Goal: Information Seeking & Learning: Check status

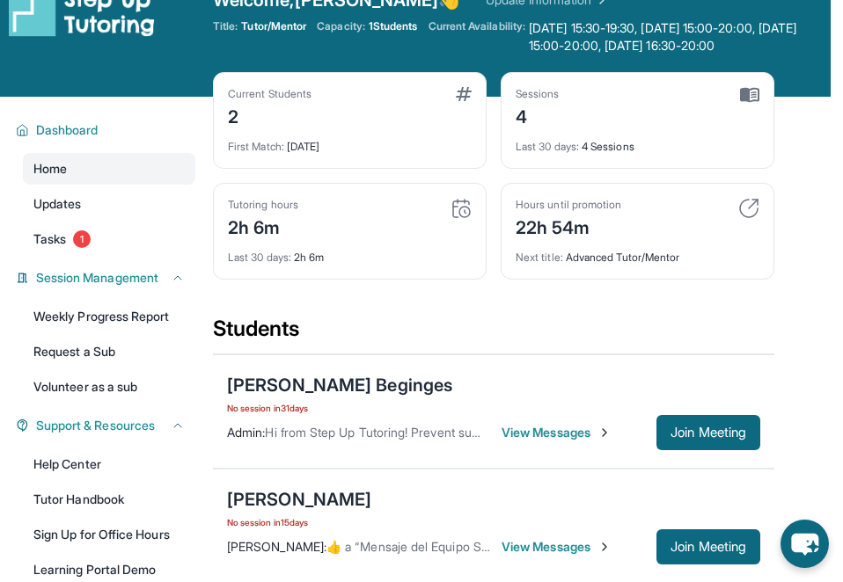
scroll to position [0, 11]
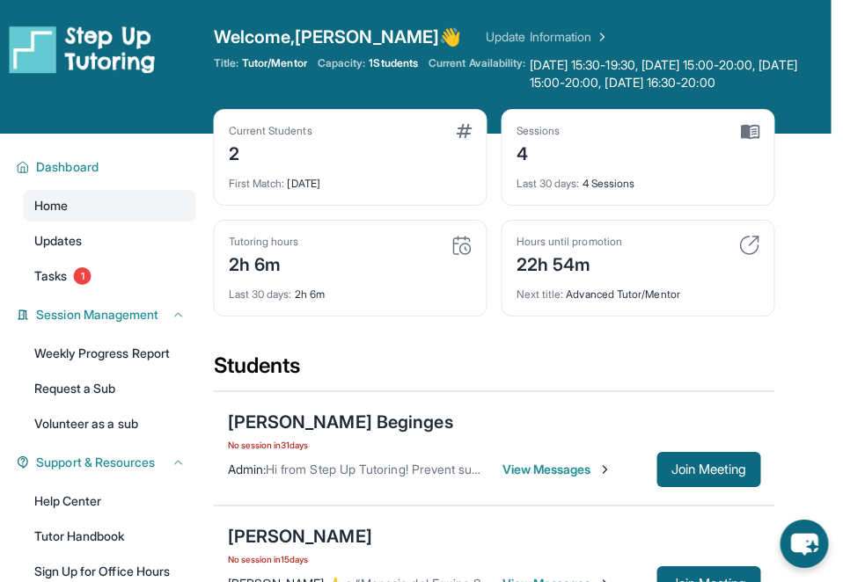
click at [486, 28] on link "Update Information" at bounding box center [547, 37] width 123 height 18
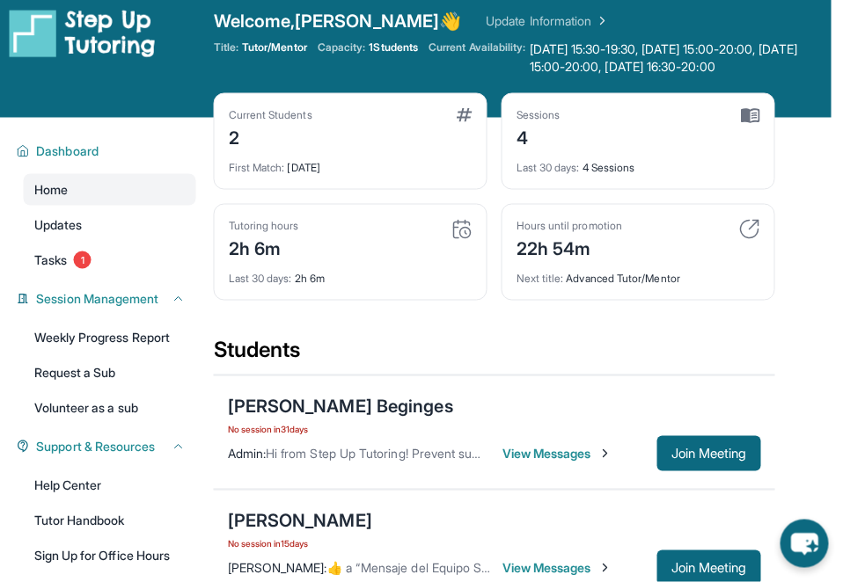
click at [113, 234] on link "Updates" at bounding box center [110, 225] width 172 height 32
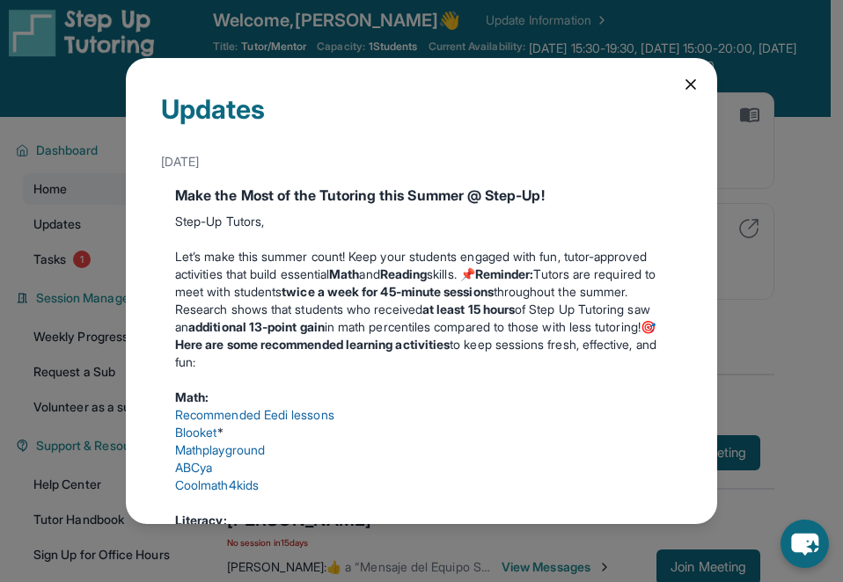
scroll to position [0, 0]
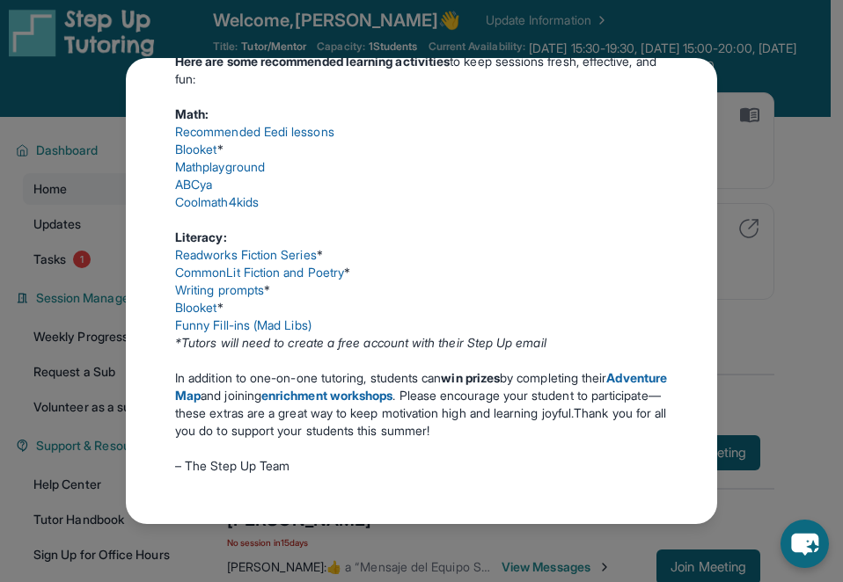
click at [716, 189] on div "Updates June 18th Make the Most of the Tutoring this Summer @ Step-Up! Step-Up …" at bounding box center [421, 291] width 591 height 466
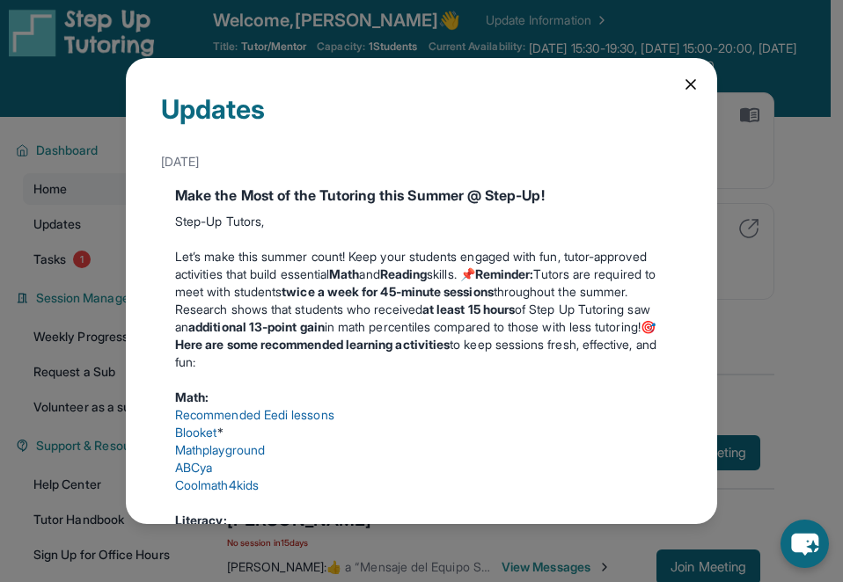
click at [699, 58] on div "Updates June 18th Make the Most of the Tutoring this Summer @ Step-Up! Step-Up …" at bounding box center [421, 291] width 591 height 466
click at [682, 76] on icon at bounding box center [691, 85] width 18 height 18
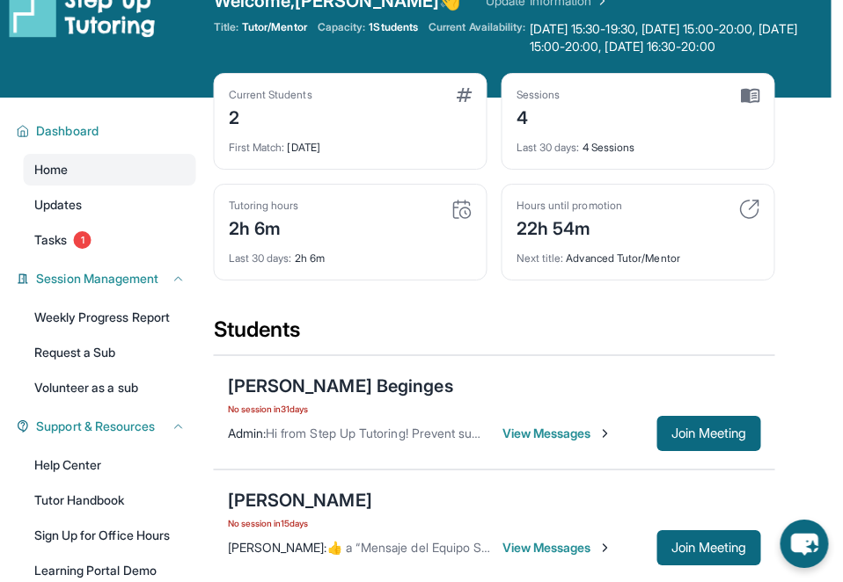
scroll to position [0, 11]
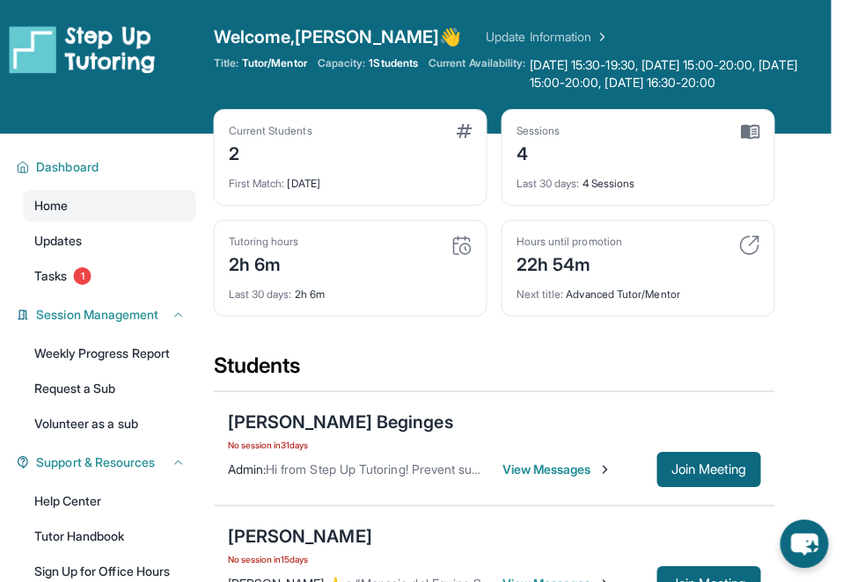
click at [610, 89] on span "Tuesday 15:30-19:30, Wednesday 15:00-20:00, Thursday 15:00-20:00, Friday 16:30-…" at bounding box center [681, 73] width 302 height 35
click at [643, 62] on span "Tuesday 15:30-19:30, Wednesday 15:00-20:00, Thursday 15:00-20:00, Friday 16:30-…" at bounding box center [680, 73] width 302 height 35
click at [591, 34] on img at bounding box center [600, 37] width 18 height 18
click at [652, 68] on span "Tuesday 15:30-19:30, Wednesday 15:00-20:00, Thursday 15:00-20:00, Friday 16:30-…" at bounding box center [680, 73] width 302 height 35
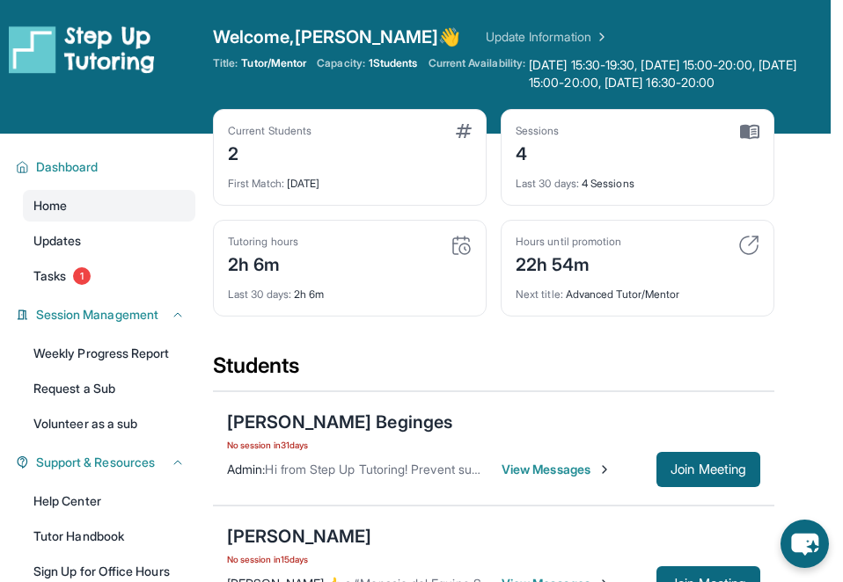
click at [789, 69] on span "Tuesday 15:30-19:30, Wednesday 15:00-20:00, Thursday 15:00-20:00, Friday 16:30-…" at bounding box center [680, 73] width 302 height 35
click at [825, 164] on main "Current Students 2 First Match : 1 month ago Sessions 4 Last 30 days : 4 Sessio…" at bounding box center [521, 538] width 617 height 809
click at [304, 68] on span "Tutor/Mentor" at bounding box center [273, 63] width 65 height 14
click at [413, 67] on span "1 Students" at bounding box center [393, 63] width 49 height 14
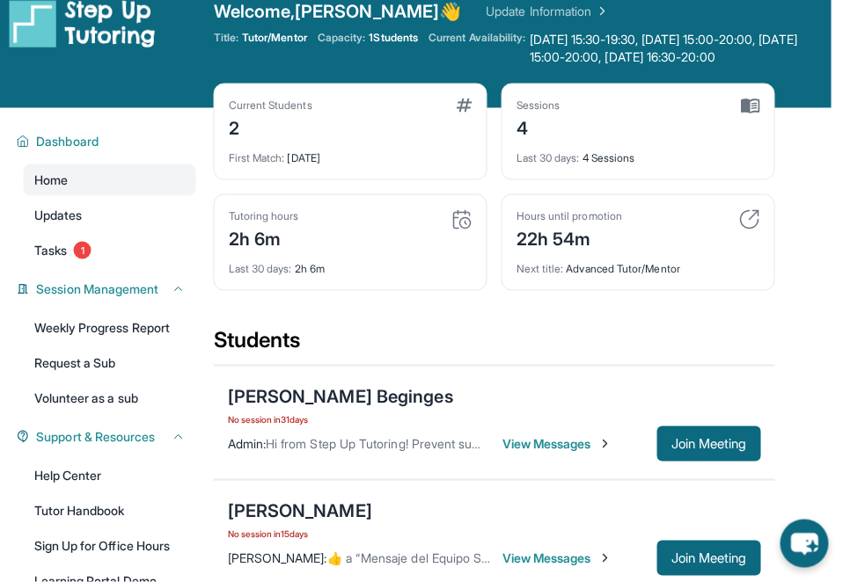
scroll to position [25, 12]
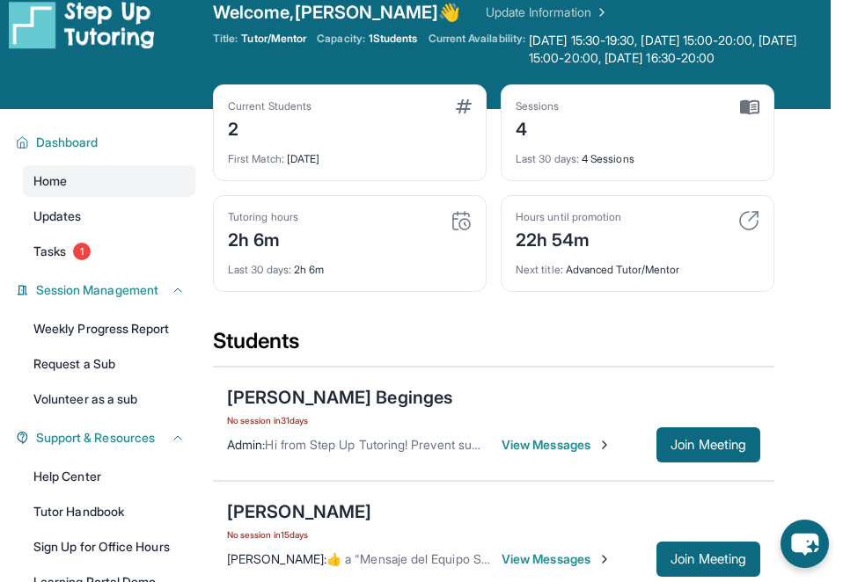
click at [471, 103] on img at bounding box center [464, 106] width 16 height 14
click at [720, 120] on div "Sessions 4" at bounding box center [637, 120] width 244 height 42
click at [754, 109] on img at bounding box center [749, 107] width 19 height 16
click at [736, 131] on div "Sessions 4" at bounding box center [637, 120] width 244 height 42
click at [629, 157] on div "Last 30 days : 4 Sessions" at bounding box center [637, 154] width 244 height 25
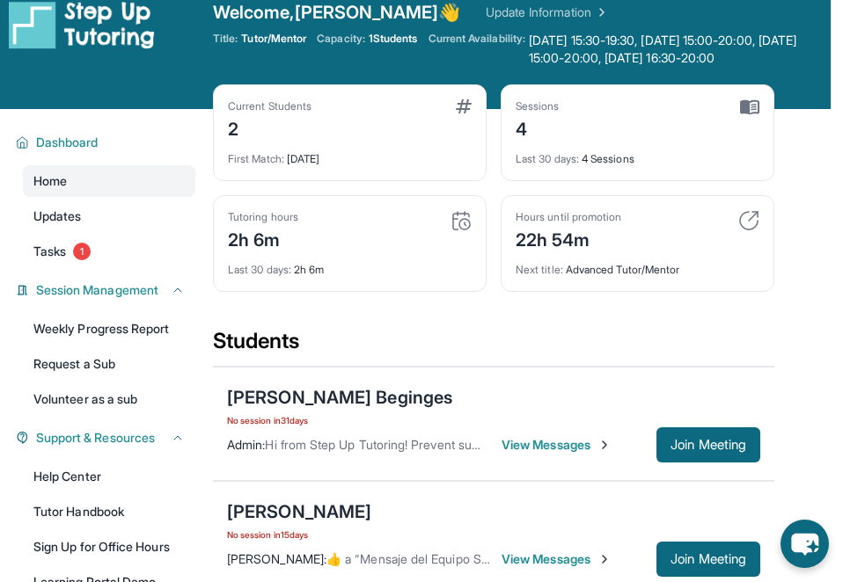
click at [632, 148] on div "Last 30 days : 4 Sessions" at bounding box center [637, 154] width 244 height 25
click at [750, 113] on img at bounding box center [749, 107] width 19 height 16
click at [752, 115] on div "Sessions 4" at bounding box center [637, 120] width 244 height 42
click at [776, 119] on main "Current Students 2 First Match : 1 month ago Sessions 4 Last 30 days : 4 Sessio…" at bounding box center [521, 513] width 617 height 809
click at [775, 119] on main "Current Students 2 First Match : 1 month ago Sessions 4 Last 30 days : 4 Sessio…" at bounding box center [521, 513] width 617 height 809
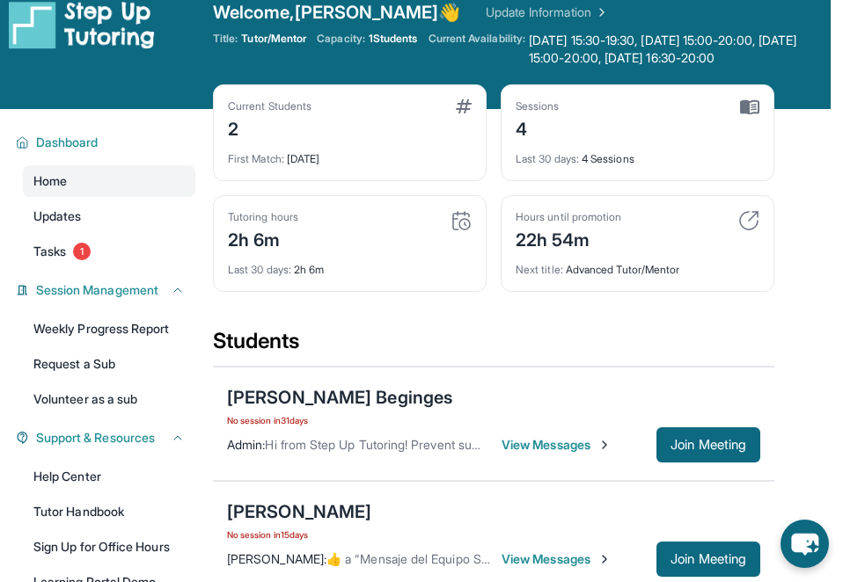
click at [759, 113] on div "Sessions 4 Last 30 days : 4 Sessions" at bounding box center [637, 132] width 274 height 97
click at [752, 111] on img at bounding box center [749, 107] width 19 height 16
click at [751, 111] on img at bounding box center [749, 107] width 19 height 16
click at [757, 113] on img at bounding box center [749, 107] width 19 height 16
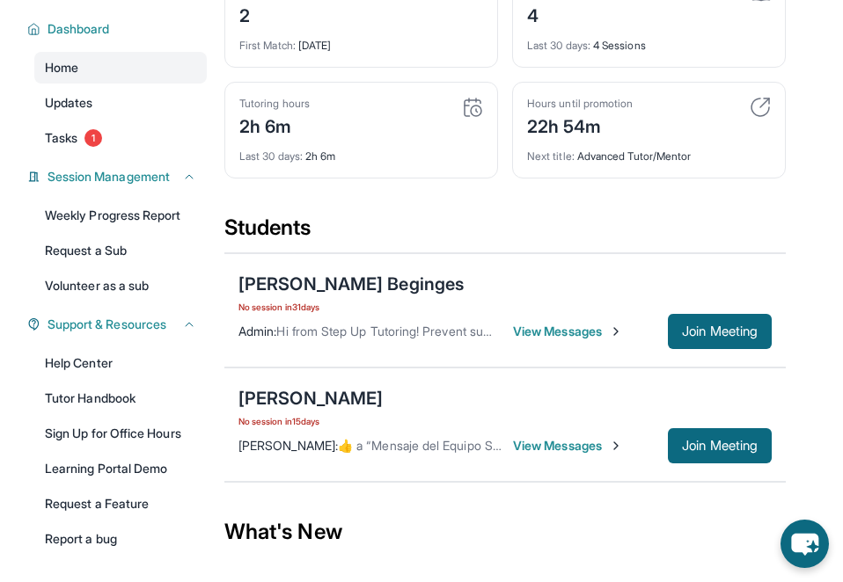
scroll to position [159, 1]
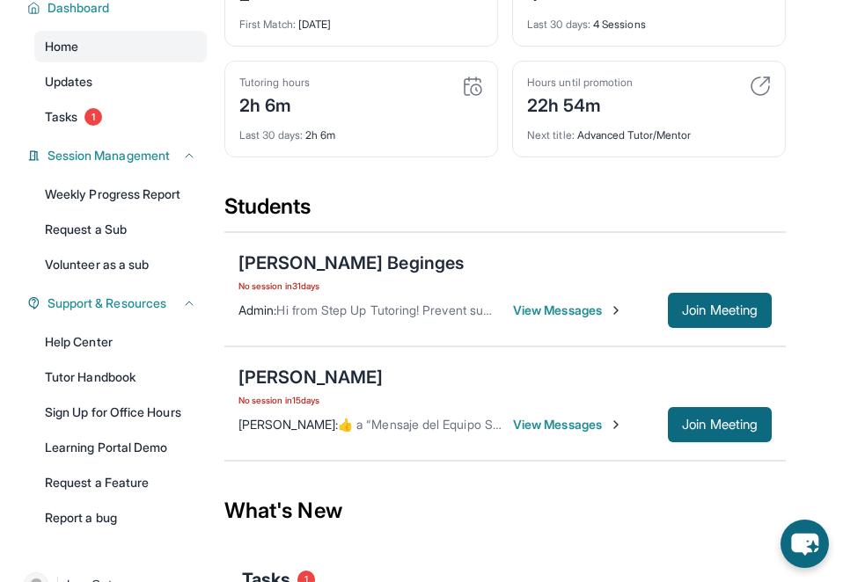
click at [113, 87] on link "Updates" at bounding box center [120, 82] width 172 height 32
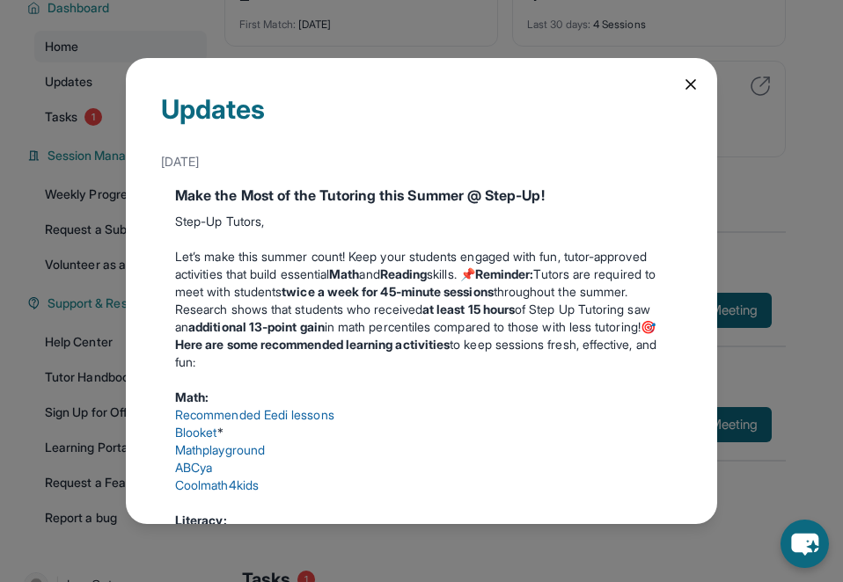
scroll to position [0, 0]
click at [684, 69] on div "Updates June 18th Make the Most of the Tutoring this Summer @ Step-Up! Step-Up …" at bounding box center [421, 291] width 591 height 466
click at [683, 69] on div "Updates June 18th Make the Most of the Tutoring this Summer @ Step-Up! Step-Up …" at bounding box center [421, 291] width 591 height 466
click at [697, 76] on icon at bounding box center [691, 85] width 18 height 18
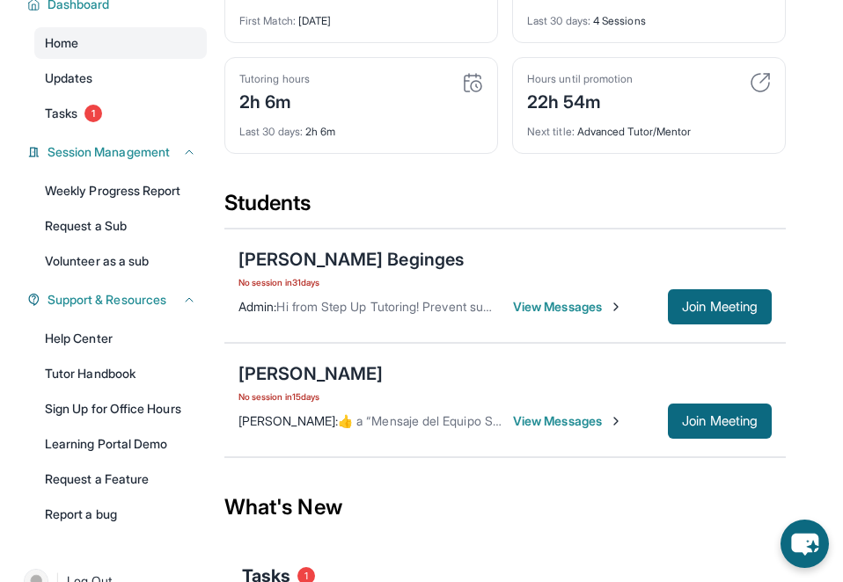
scroll to position [166, 1]
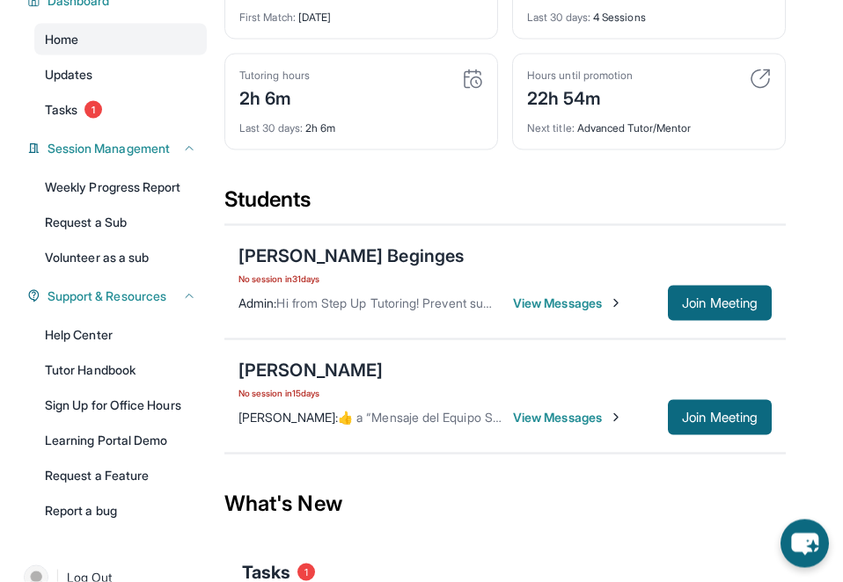
click at [184, 144] on icon at bounding box center [189, 149] width 14 height 14
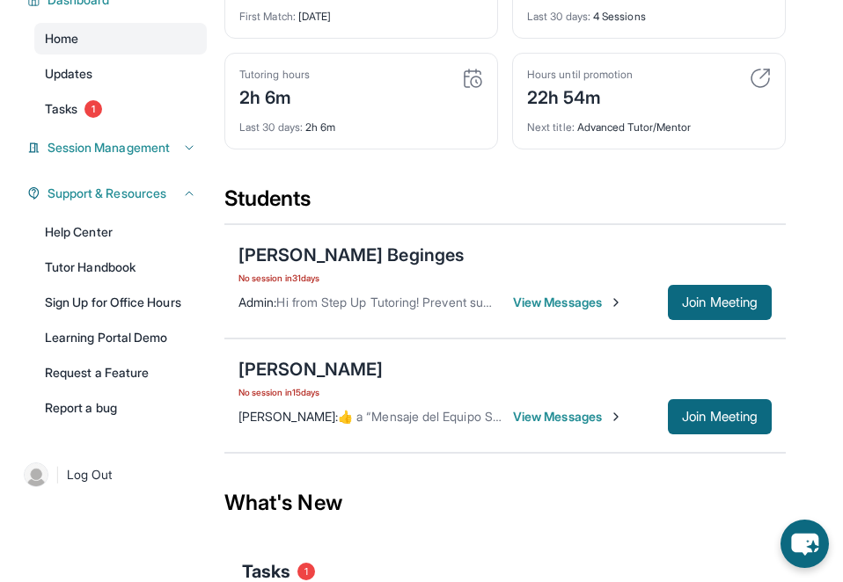
click at [186, 141] on icon at bounding box center [189, 148] width 14 height 14
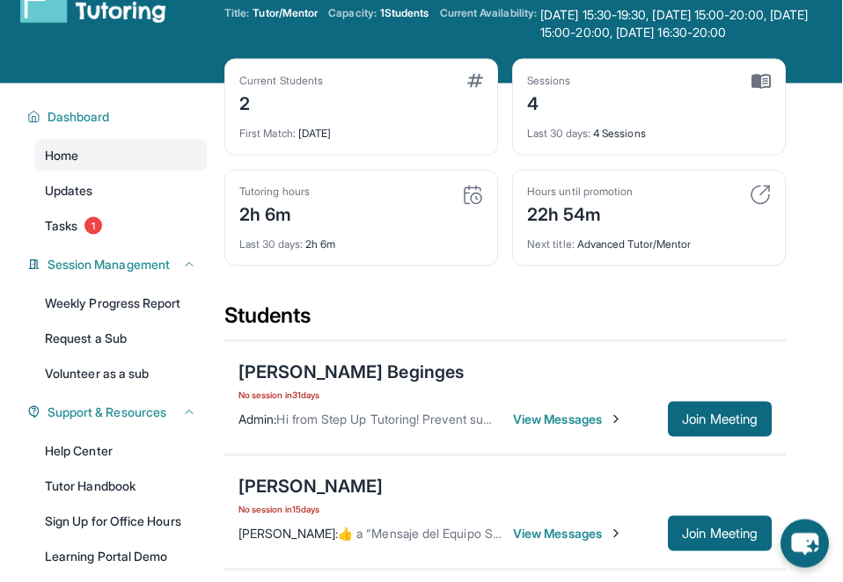
scroll to position [0, 1]
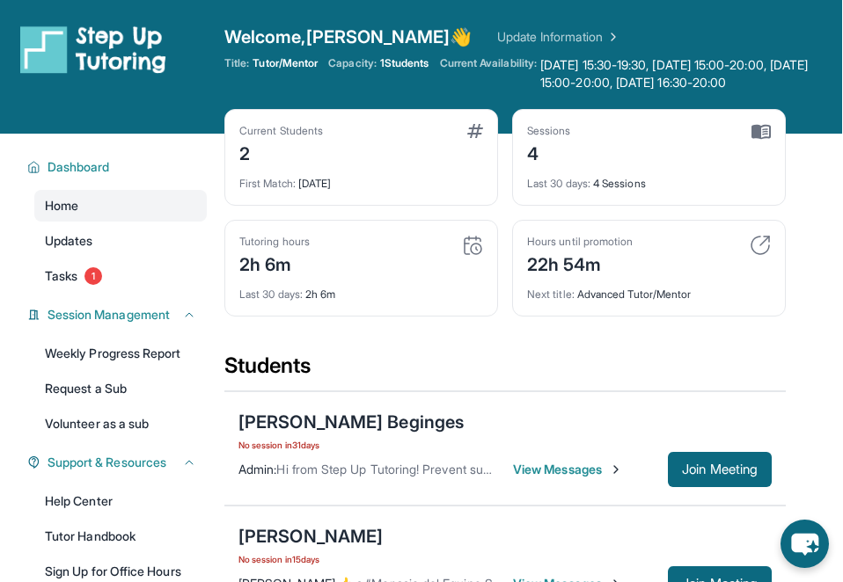
click at [357, 38] on span "Welcome, Lorena 👋" at bounding box center [348, 37] width 248 height 25
click at [508, 33] on link "Update Information" at bounding box center [558, 37] width 123 height 18
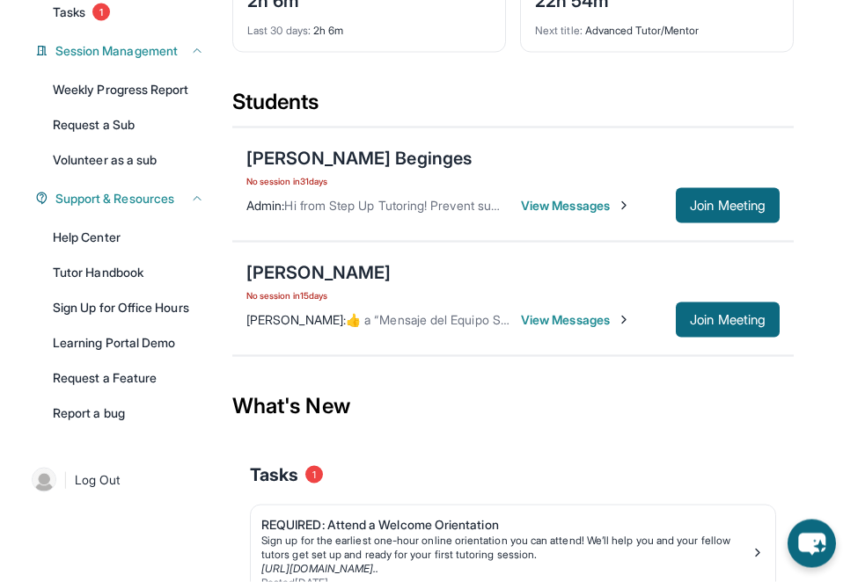
scroll to position [279, 0]
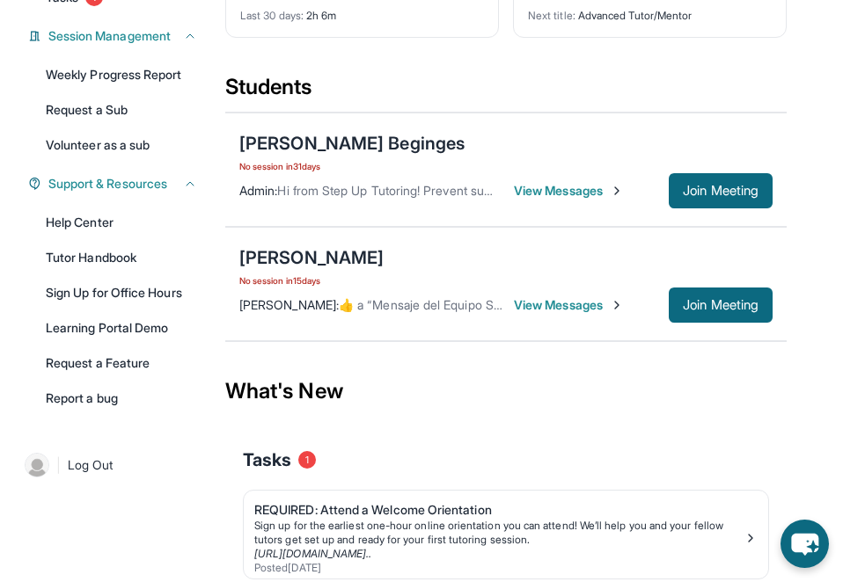
click at [578, 304] on span "View Messages" at bounding box center [569, 305] width 110 height 18
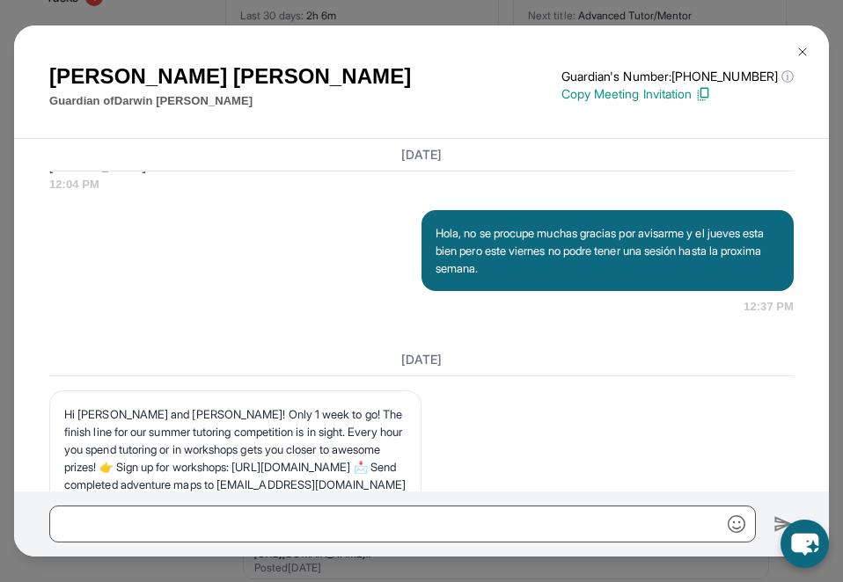
scroll to position [11993, 0]
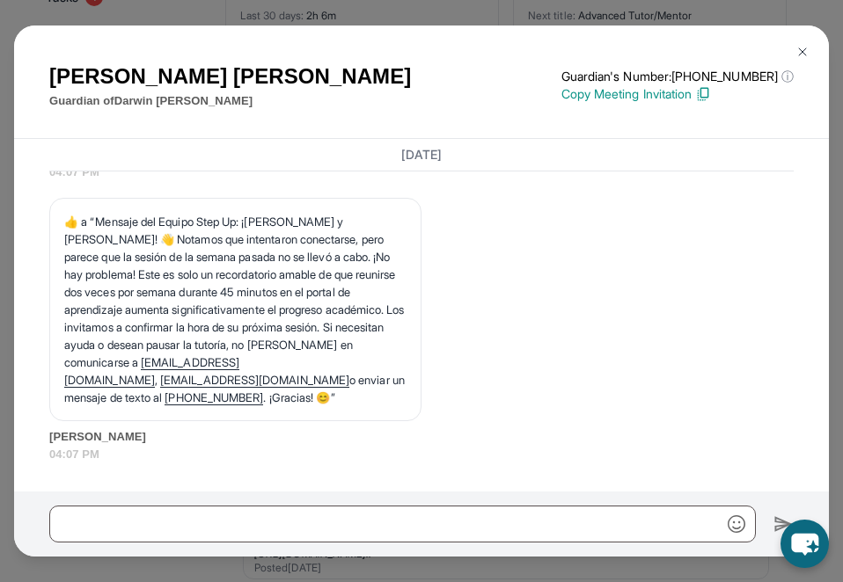
click at [807, 48] on button at bounding box center [802, 51] width 35 height 35
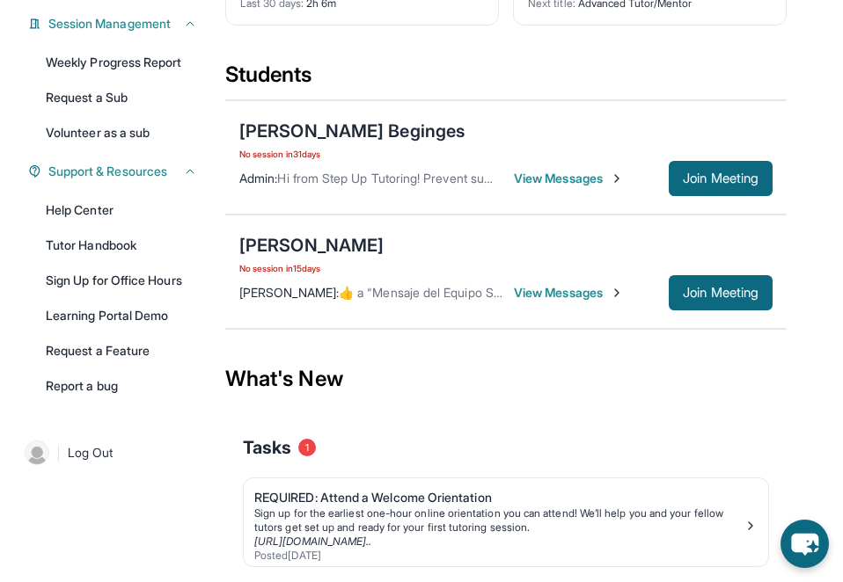
scroll to position [290, 0]
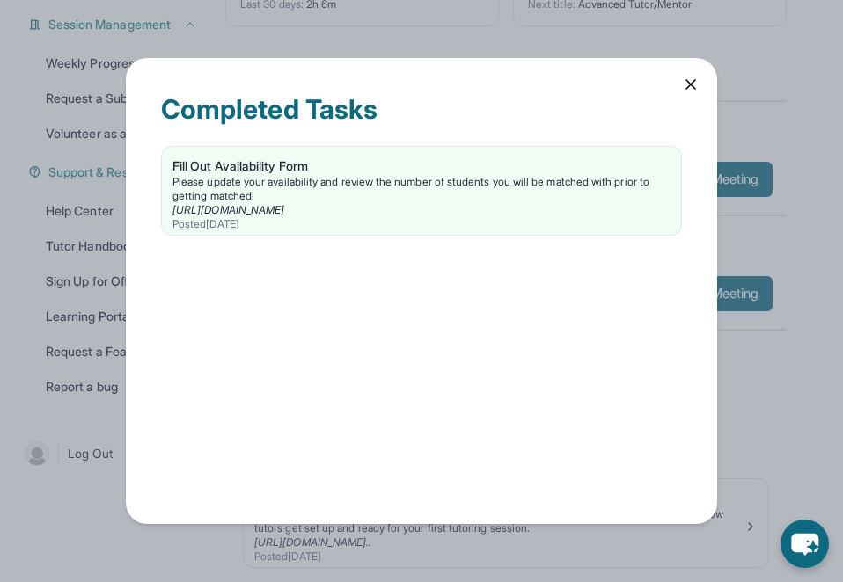
scroll to position [361, 0]
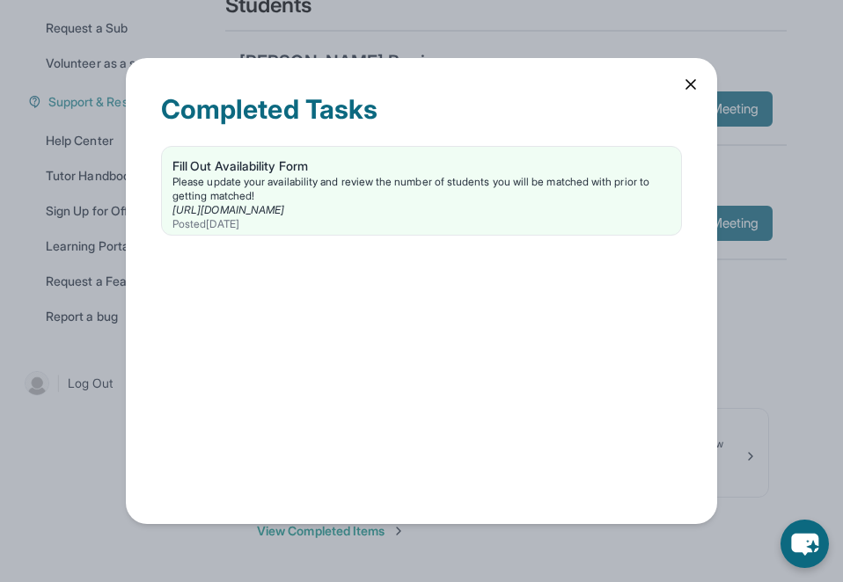
click at [684, 76] on icon at bounding box center [691, 85] width 18 height 18
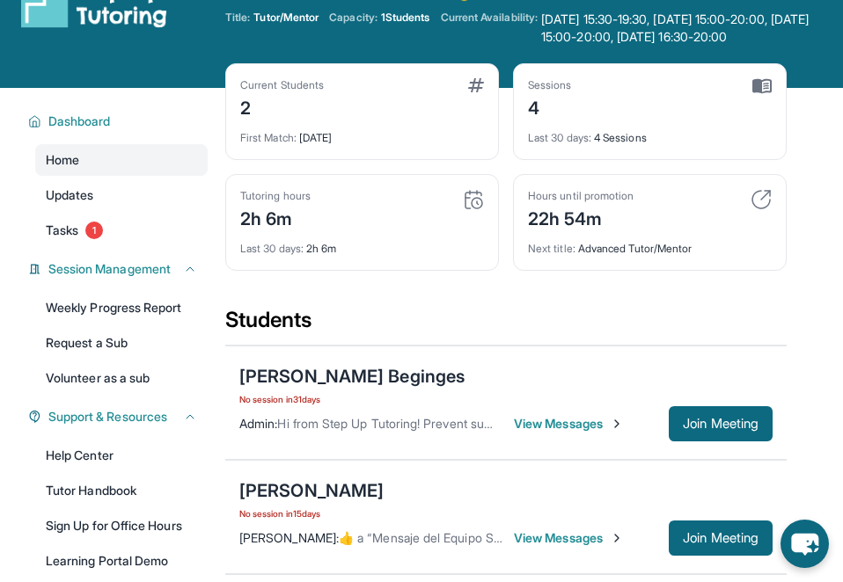
scroll to position [36, 0]
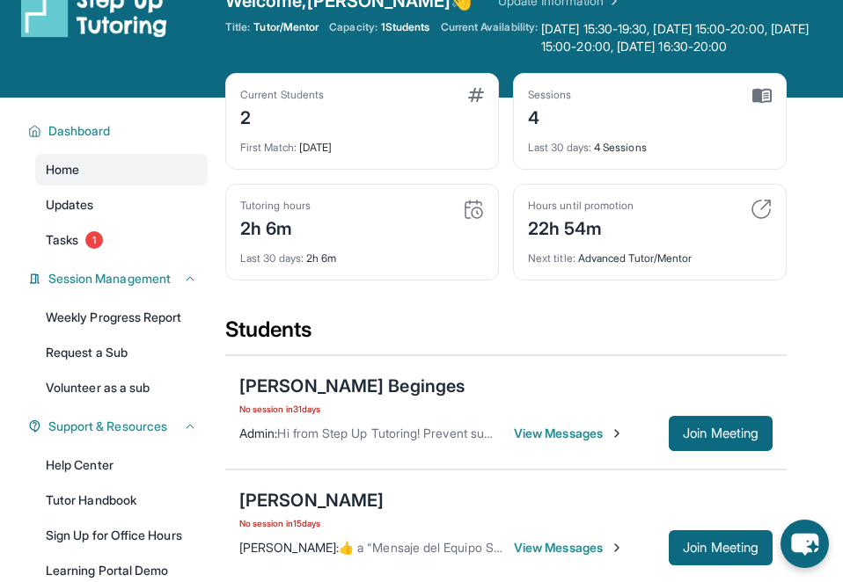
click at [62, 215] on link "Updates" at bounding box center [121, 205] width 172 height 32
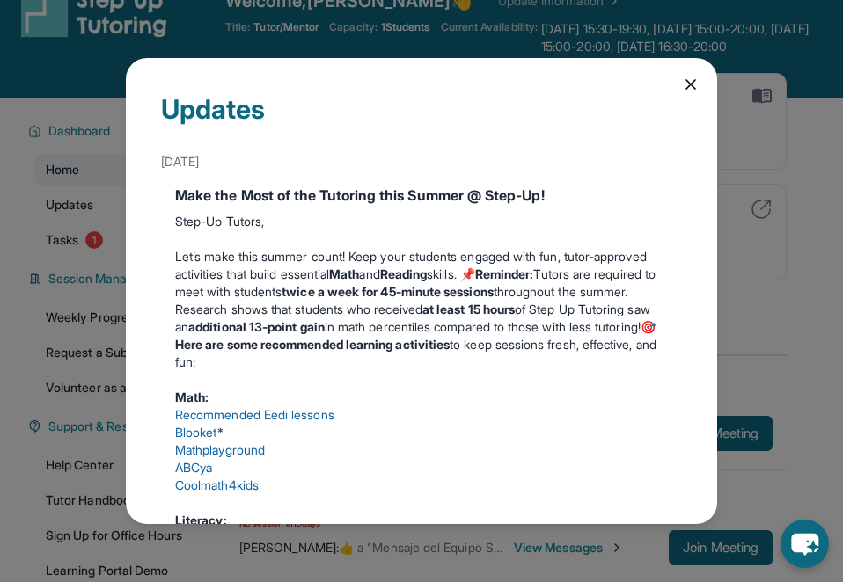
scroll to position [0, 0]
click at [691, 76] on icon at bounding box center [691, 85] width 18 height 18
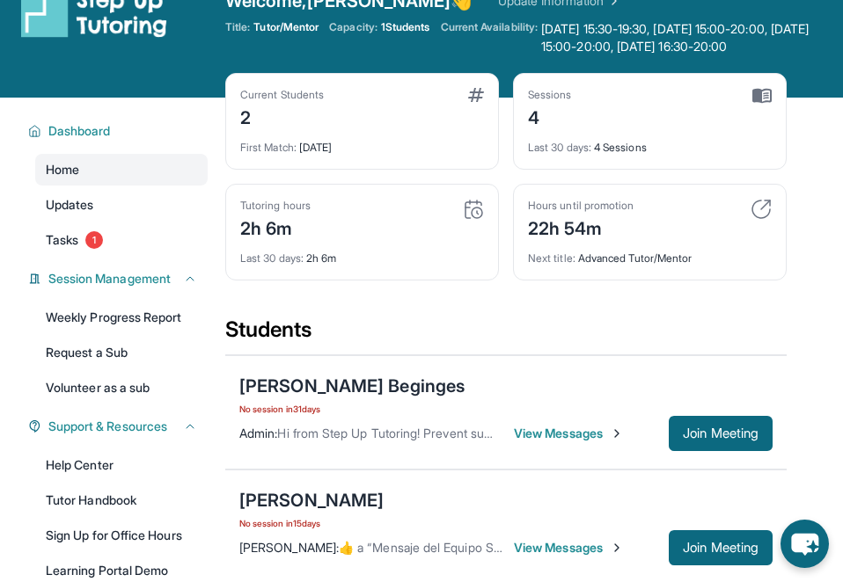
click at [75, 199] on span "Updates" at bounding box center [70, 205] width 48 height 18
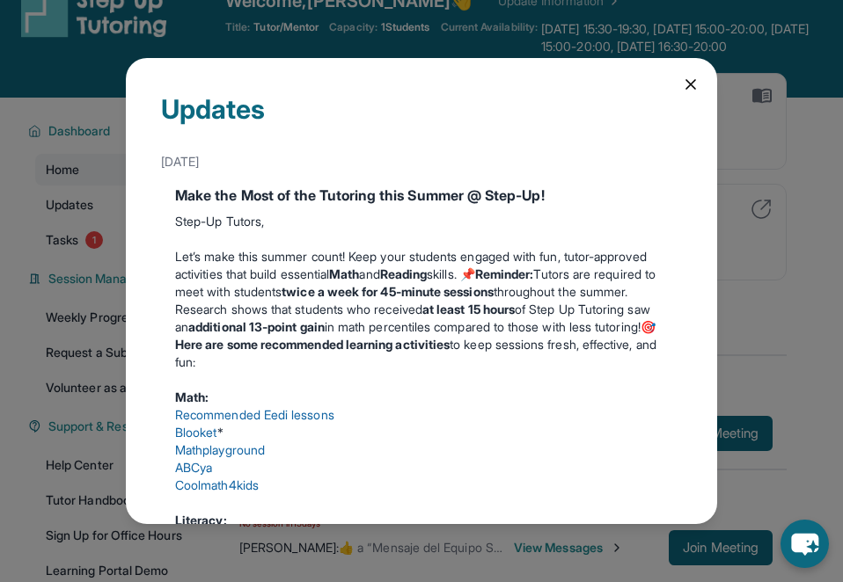
click at [692, 76] on icon at bounding box center [691, 85] width 18 height 18
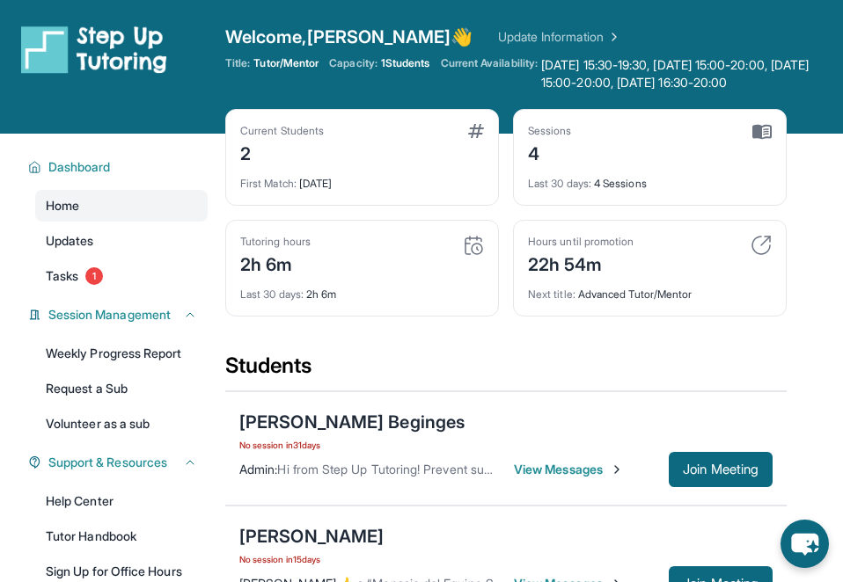
click at [557, 99] on div "Welcome, Lorena 👋 Update Information Title: Tutor/Mentor Capacity: 1 Students C…" at bounding box center [533, 67] width 617 height 84
click at [485, 168] on div "Current Students 2 First Match : 1 month ago" at bounding box center [362, 157] width 274 height 97
click at [464, 259] on div "Tutoring hours 2h 6m" at bounding box center [362, 256] width 244 height 42
click at [728, 254] on div "Hours until promotion 22h 54m" at bounding box center [650, 256] width 244 height 42
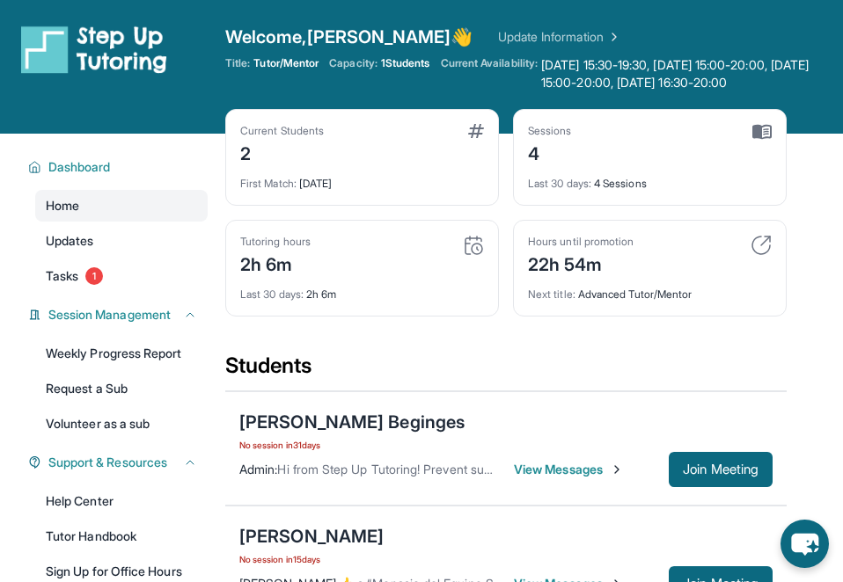
click at [728, 254] on div "Hours until promotion 22h 54m" at bounding box center [650, 256] width 244 height 42
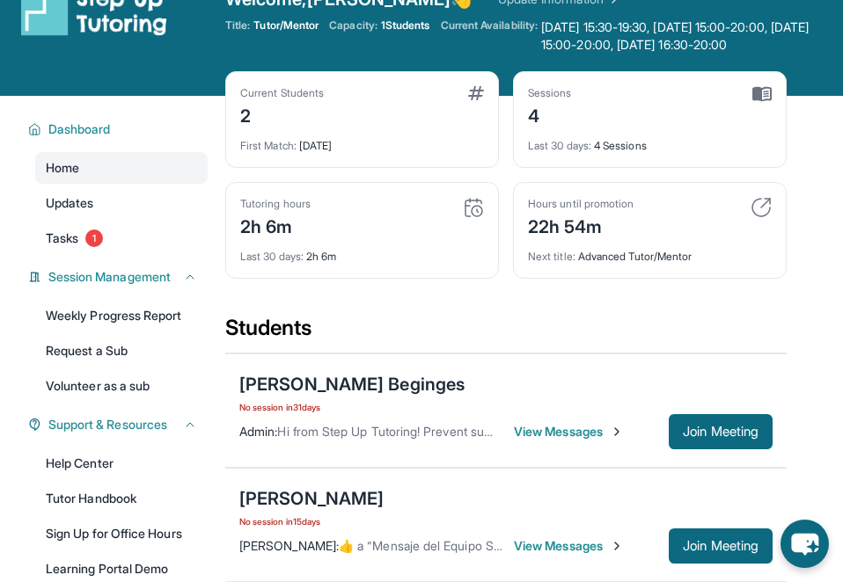
scroll to position [50, 0]
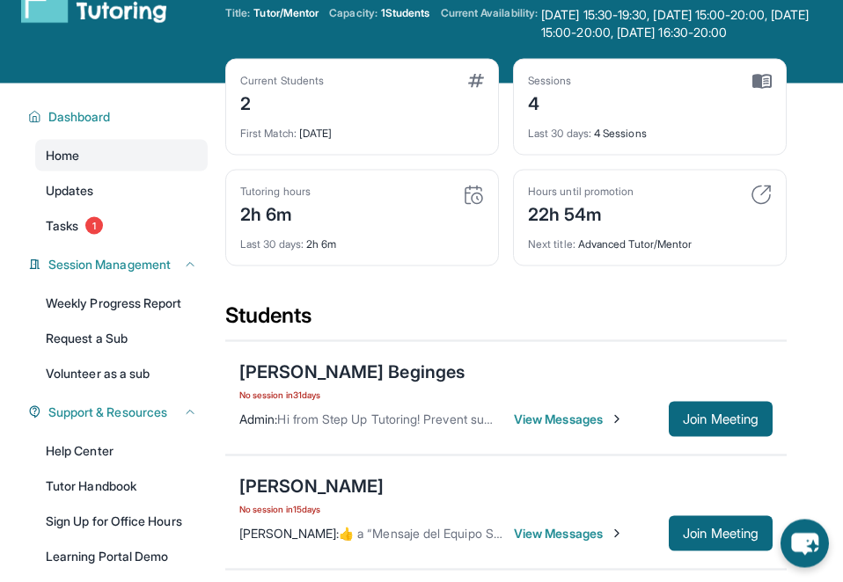
click at [738, 520] on button "Join Meeting" at bounding box center [721, 533] width 104 height 35
